Goal: Transaction & Acquisition: Purchase product/service

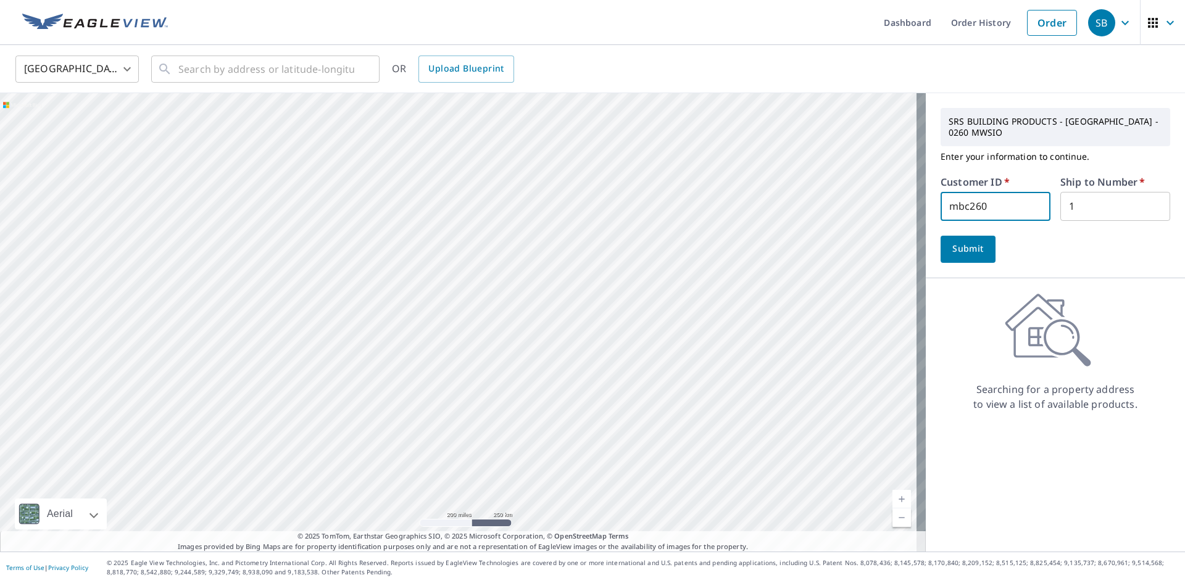
drag, startPoint x: 959, startPoint y: 207, endPoint x: 906, endPoint y: 202, distance: 53.4
click at [906, 202] on div "Aerial Road A standard road map Aerial A detailed look from above Labels Labels…" at bounding box center [592, 322] width 1185 height 459
type input "srk260"
click at [951, 248] on span "Submit" at bounding box center [968, 248] width 35 height 15
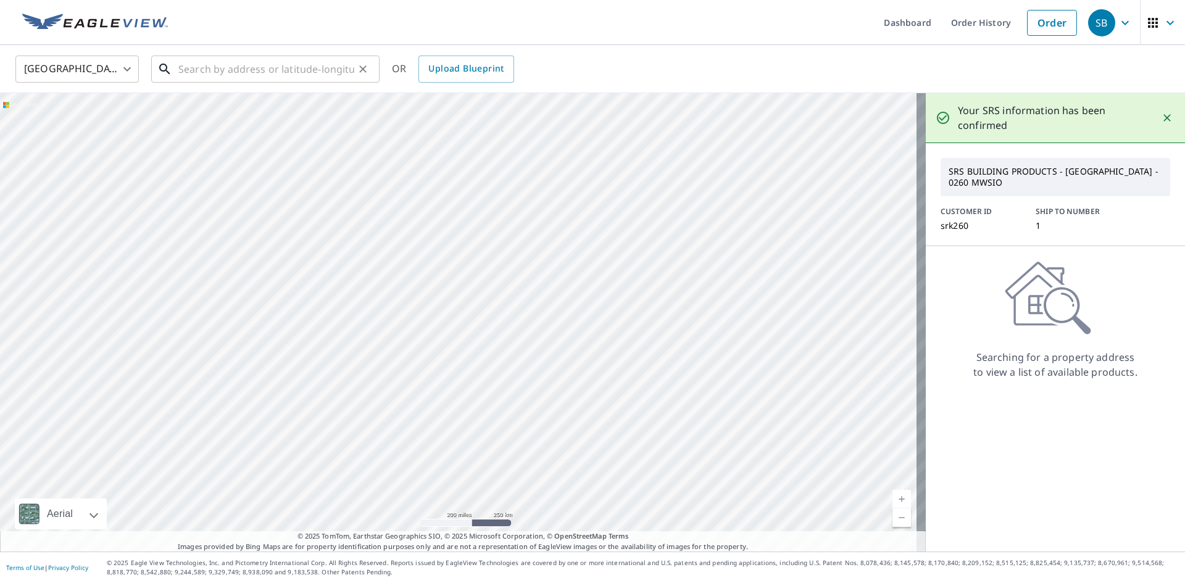
click at [315, 64] on input "text" at bounding box center [266, 69] width 176 height 35
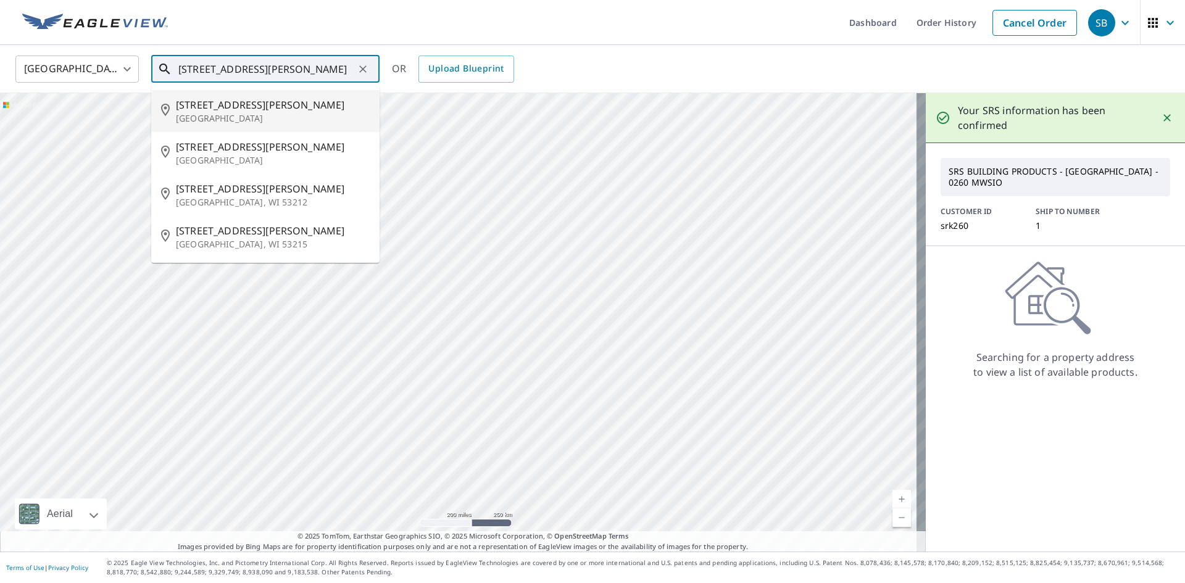
click at [246, 104] on span "[STREET_ADDRESS][PERSON_NAME]" at bounding box center [273, 105] width 194 height 15
type input "[STREET_ADDRESS][PERSON_NAME]"
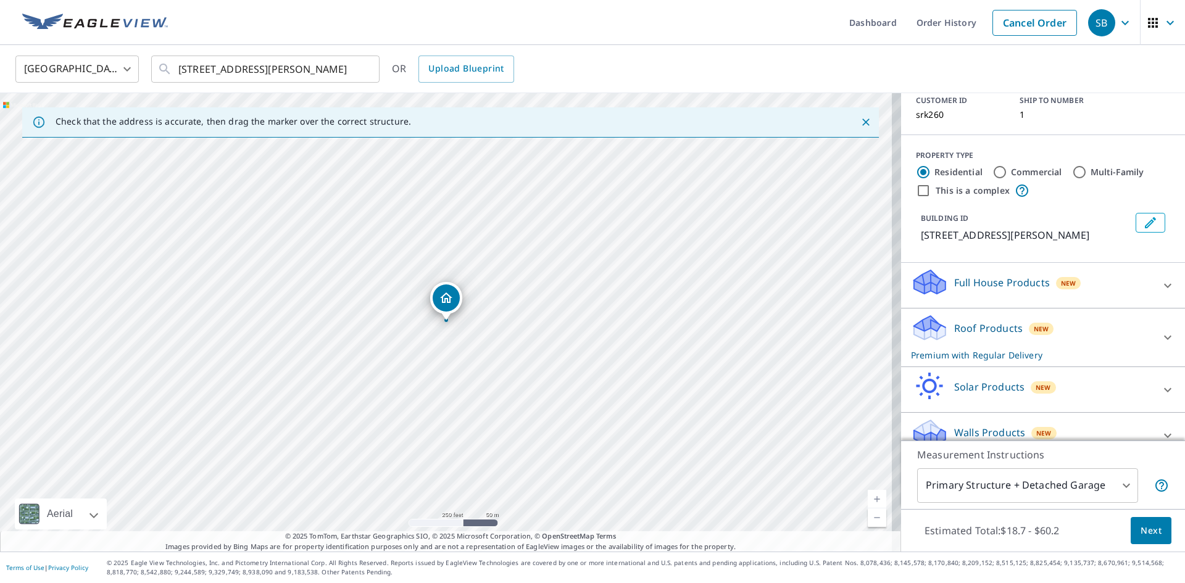
scroll to position [103, 0]
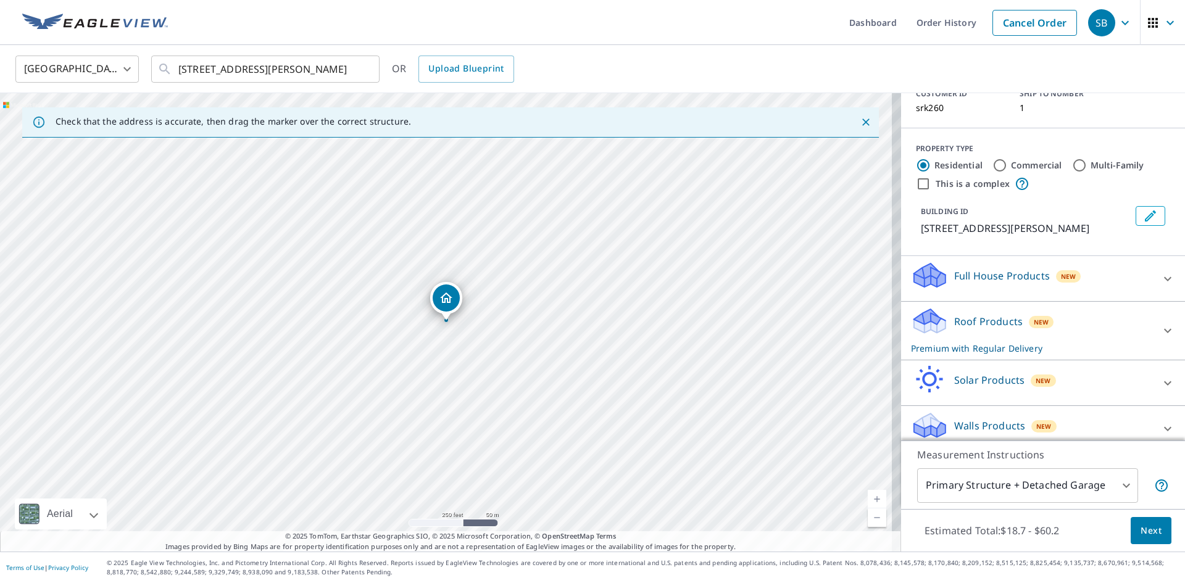
click at [1143, 307] on div "Roof Products New Premium with Regular Delivery" at bounding box center [1043, 331] width 264 height 48
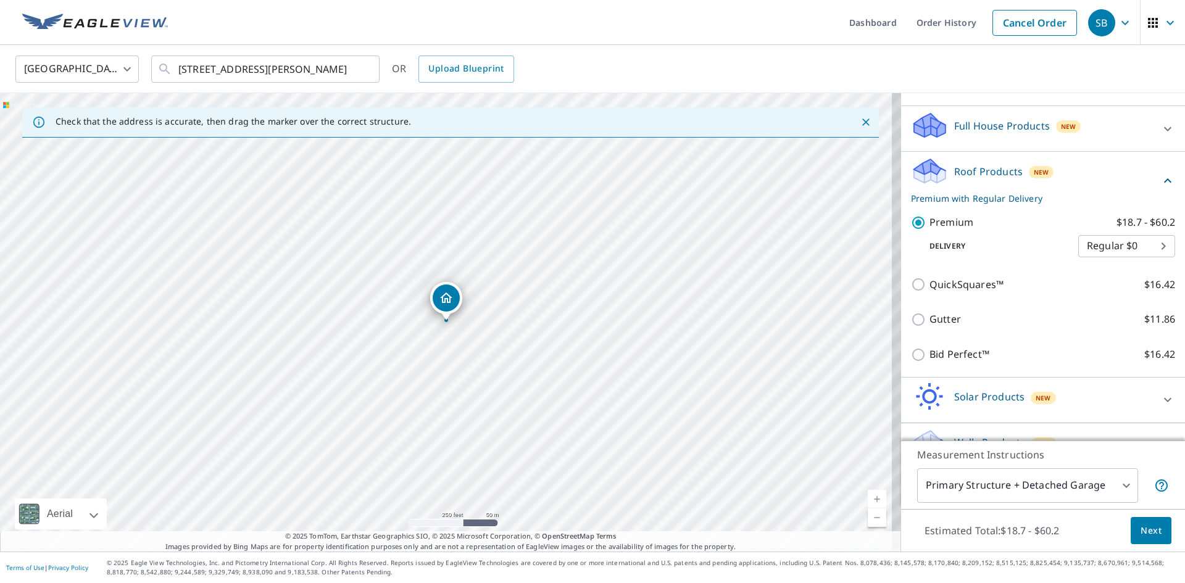
scroll to position [270, 0]
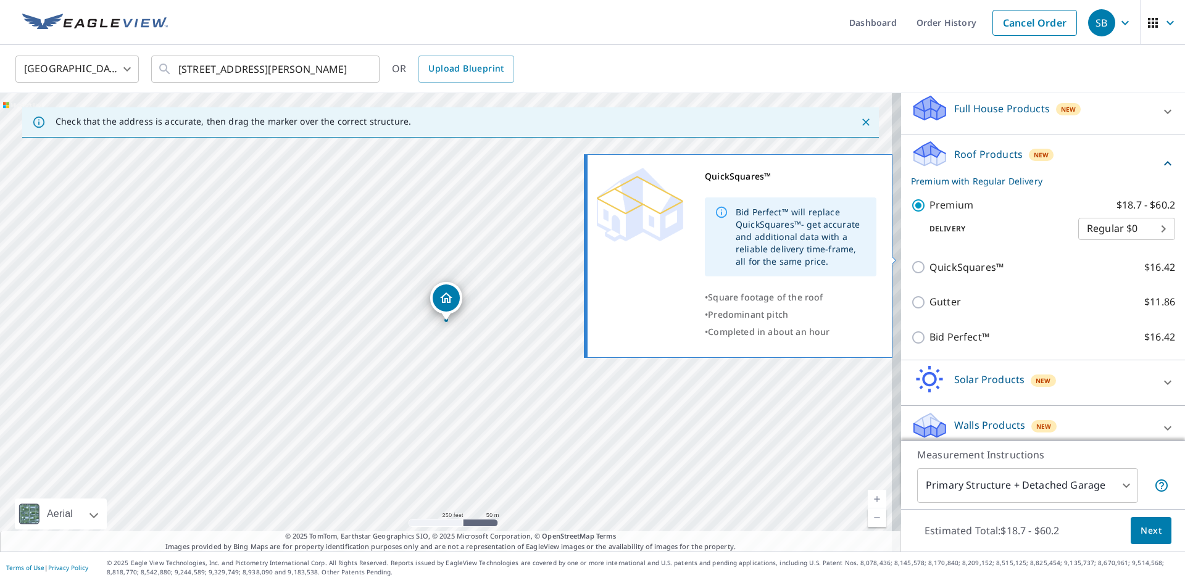
click at [911, 260] on input "QuickSquares™ $16.42" at bounding box center [920, 267] width 19 height 15
checkbox input "true"
checkbox input "false"
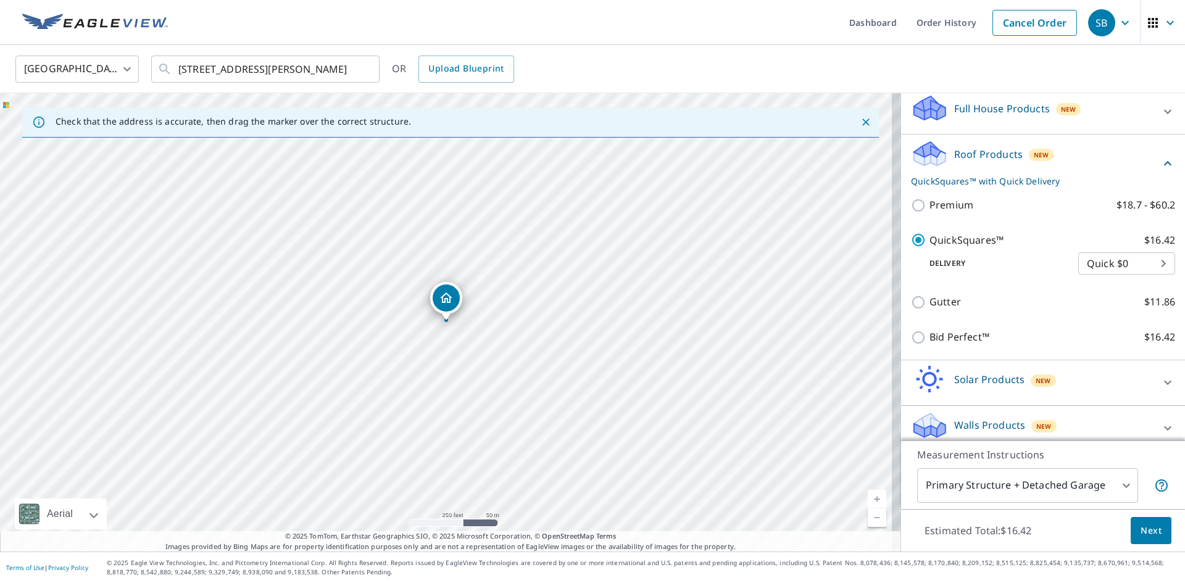
click at [1146, 531] on span "Next" at bounding box center [1151, 530] width 21 height 15
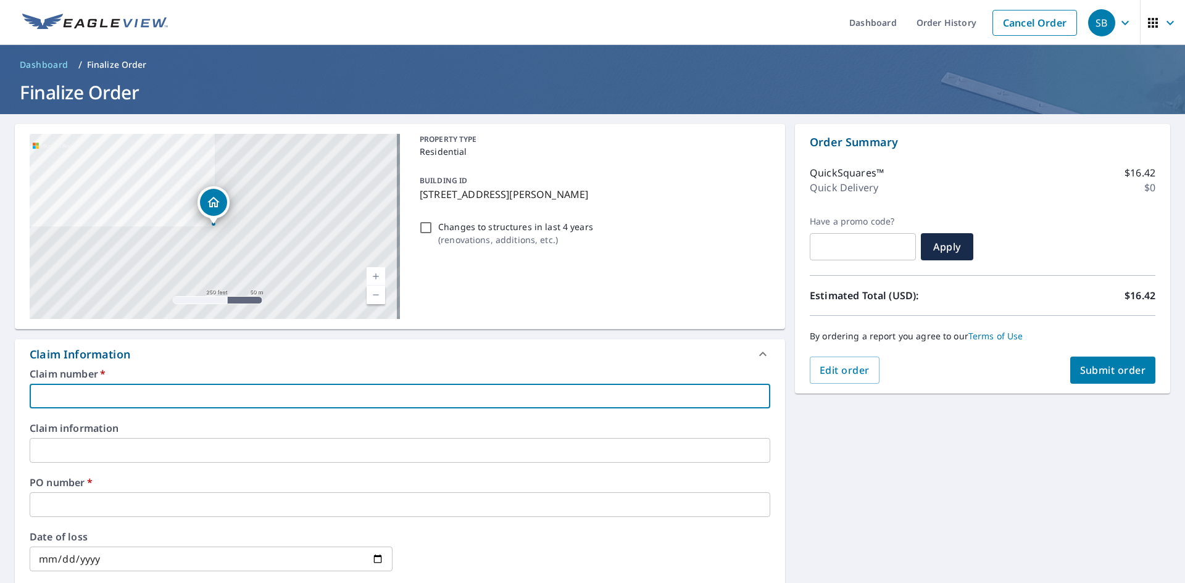
click at [275, 392] on input "text" at bounding box center [400, 396] width 741 height 25
type input "SRK260"
click at [171, 493] on div "PO number   * ​" at bounding box center [400, 498] width 741 height 40
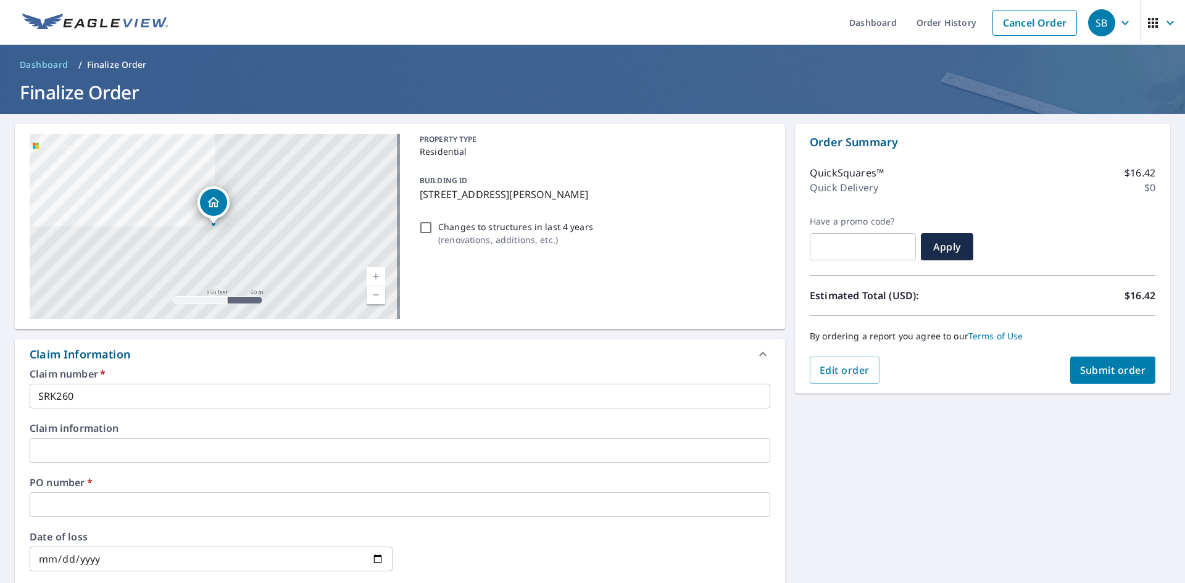
click at [415, 193] on div "BUILDING ID [STREET_ADDRESS][PERSON_NAME]" at bounding box center [593, 187] width 356 height 39
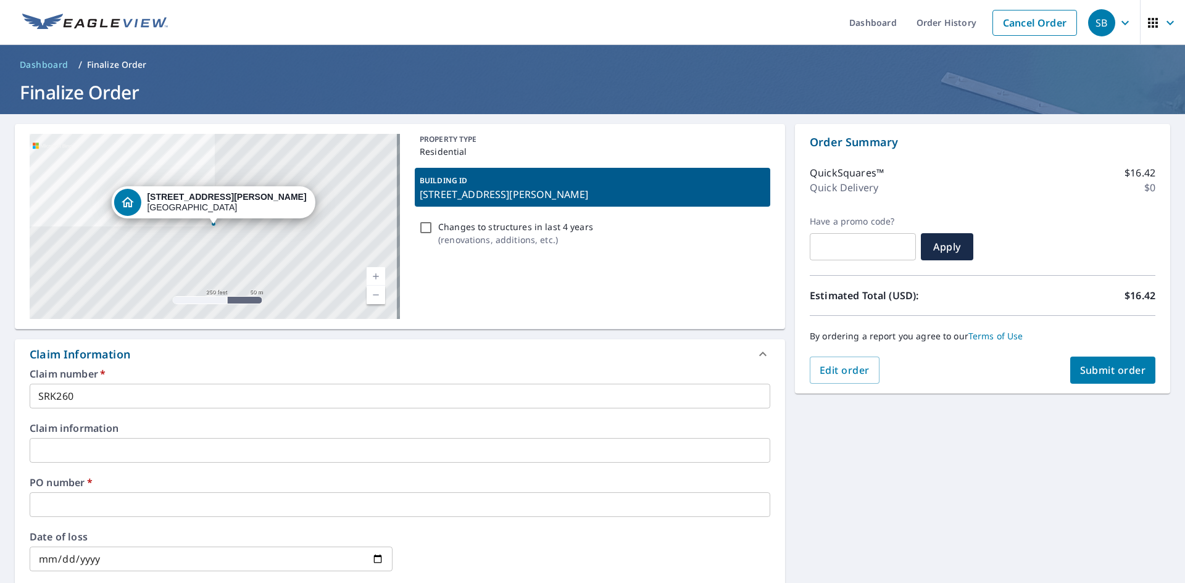
click at [420, 194] on p "[STREET_ADDRESS][PERSON_NAME]" at bounding box center [593, 194] width 346 height 15
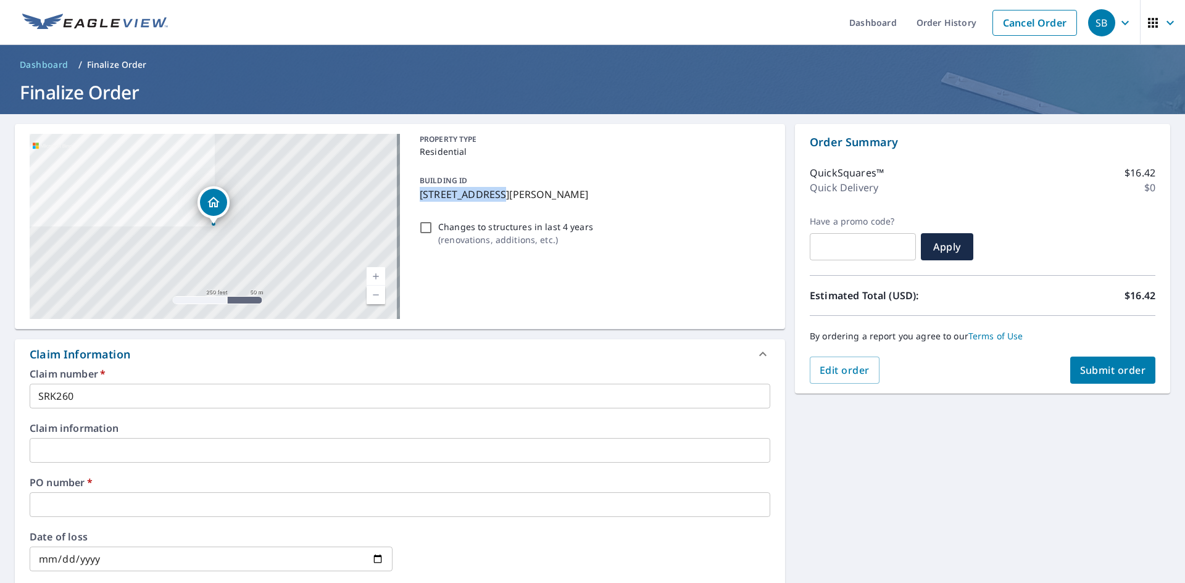
drag, startPoint x: 417, startPoint y: 198, endPoint x: 486, endPoint y: 199, distance: 69.2
click at [486, 199] on p "[STREET_ADDRESS][PERSON_NAME]" at bounding box center [593, 194] width 346 height 15
checkbox input "true"
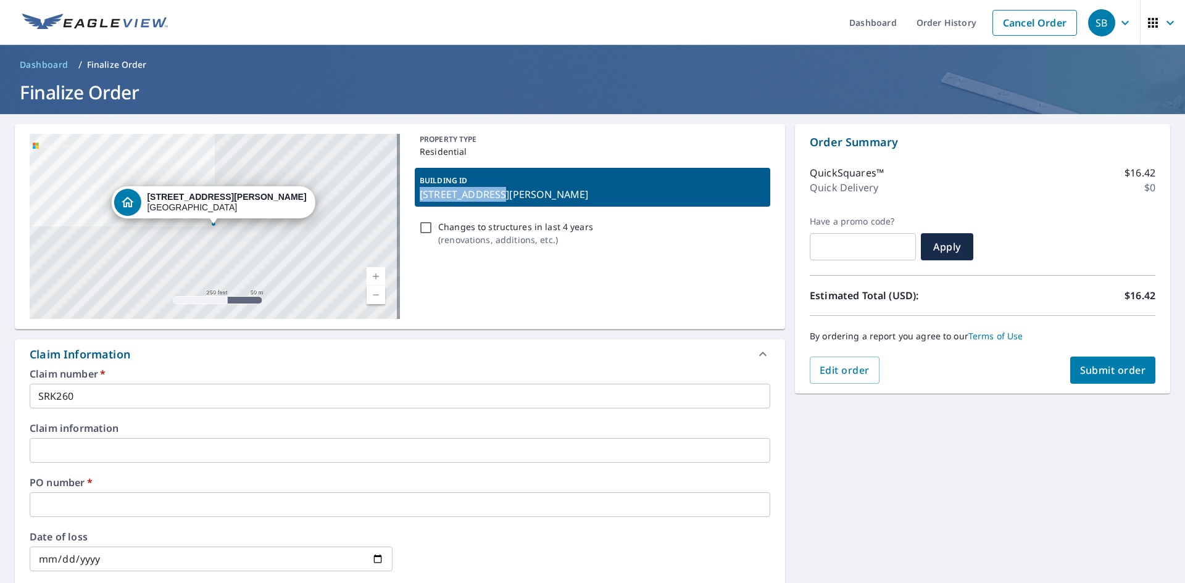
copy p "[STREET_ADDRESS][PERSON_NAME]"
click at [121, 499] on input "text" at bounding box center [400, 505] width 741 height 25
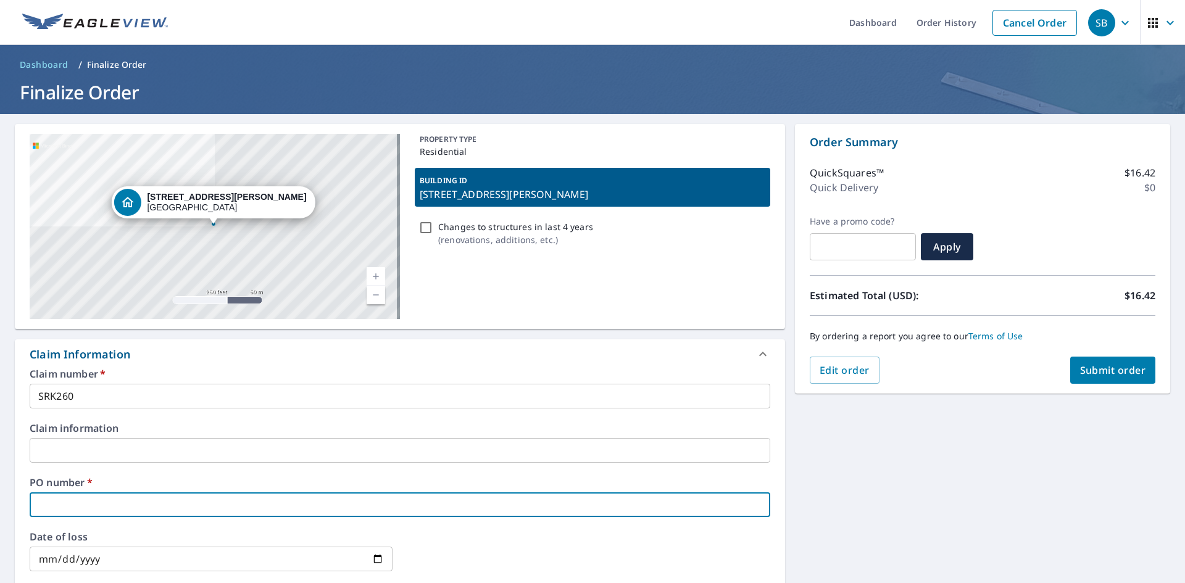
paste input "[STREET_ADDRESS][PERSON_NAME]"
type input "[STREET_ADDRESS][PERSON_NAME]"
checkbox input "true"
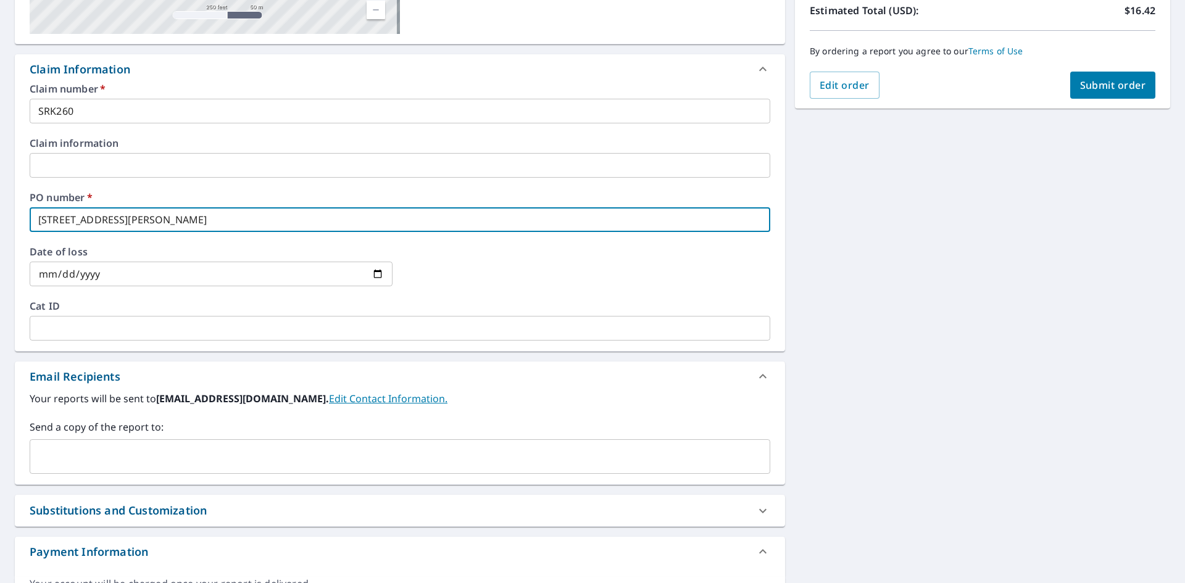
scroll to position [288, 0]
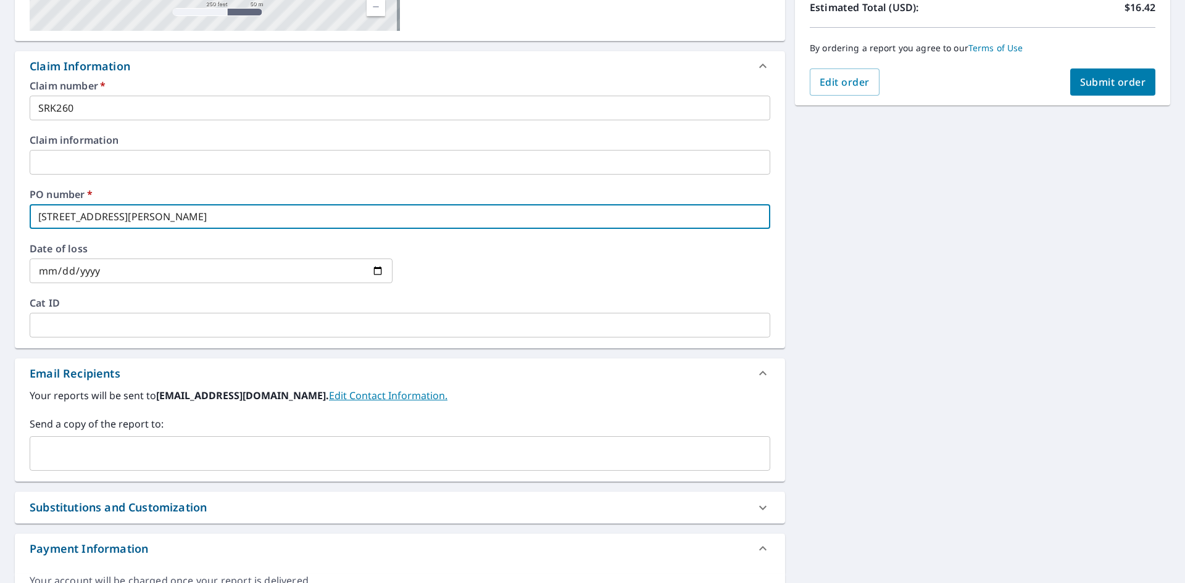
type input "[STREET_ADDRESS][PERSON_NAME]"
click at [243, 455] on input "text" at bounding box center [390, 453] width 711 height 23
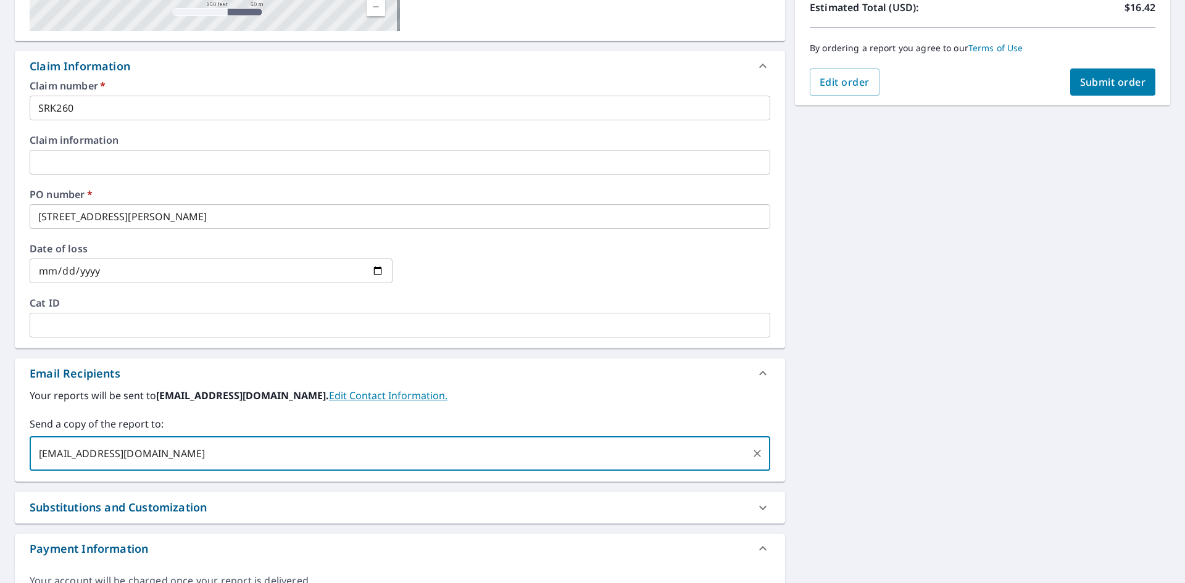
type input "[EMAIL_ADDRESS][DOMAIN_NAME]"
click at [1104, 83] on span "Submit order" at bounding box center [1113, 82] width 66 height 14
checkbox input "true"
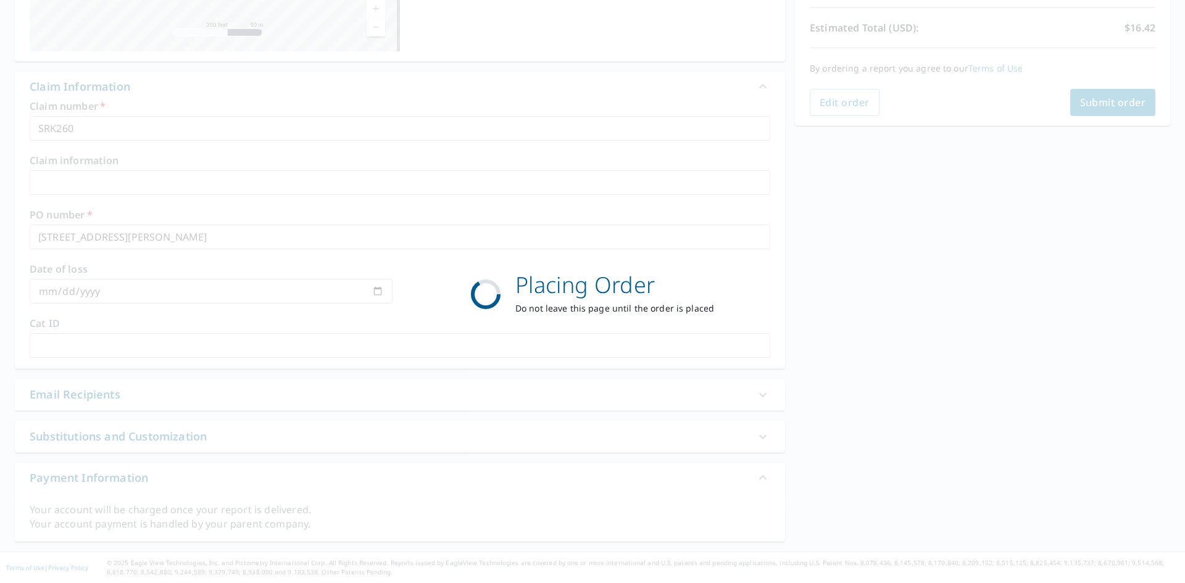
scroll to position [268, 0]
